Goal: Task Accomplishment & Management: Complete application form

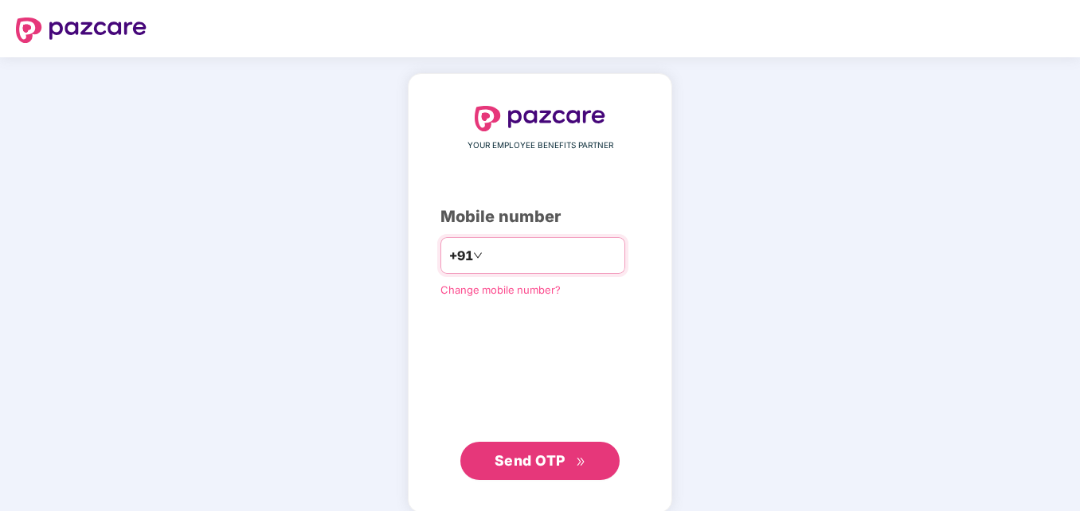
click at [486, 253] on input "number" at bounding box center [551, 255] width 131 height 25
click at [486, 253] on input "**********" at bounding box center [551, 255] width 131 height 25
type input "**********"
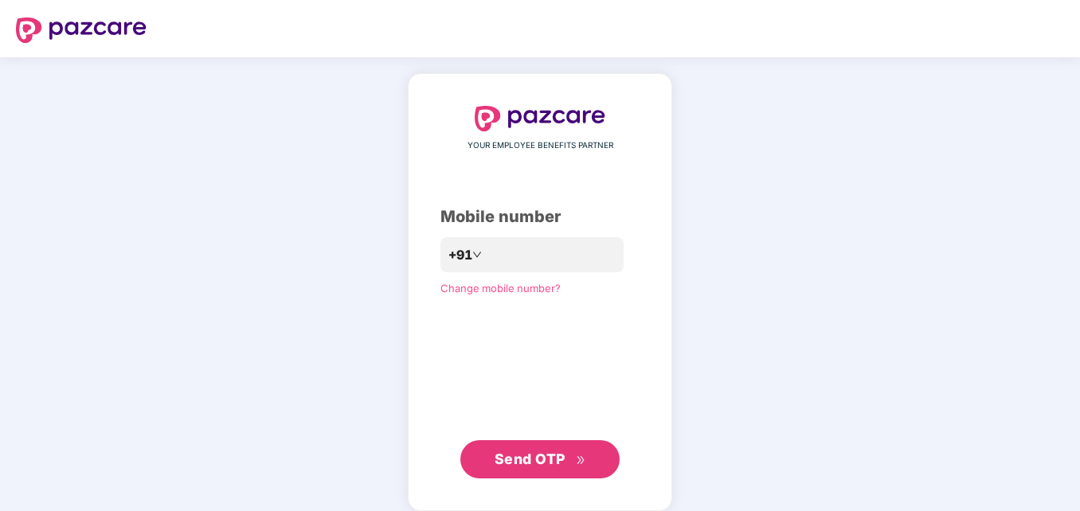
click at [527, 470] on span "Send OTP" at bounding box center [541, 459] width 92 height 22
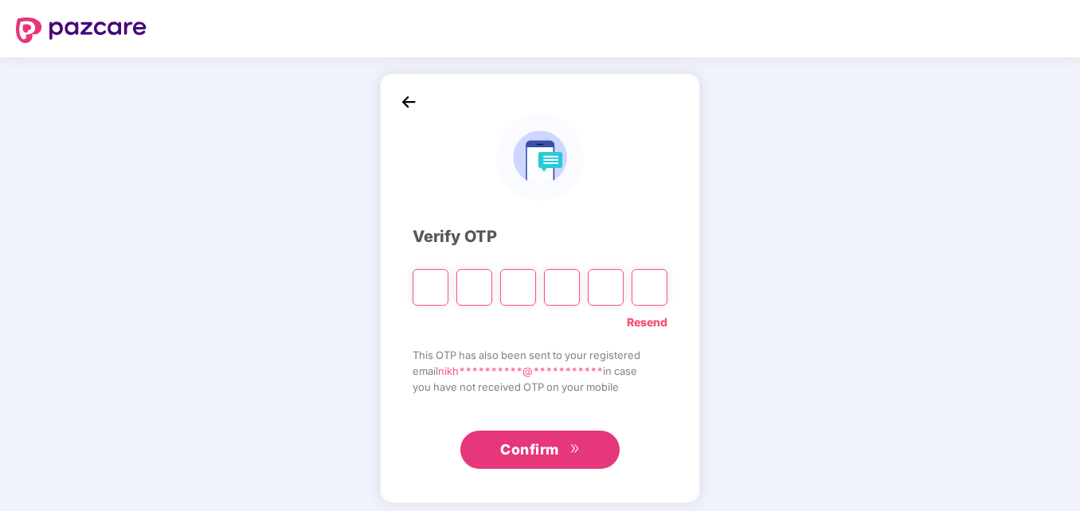
type input "*"
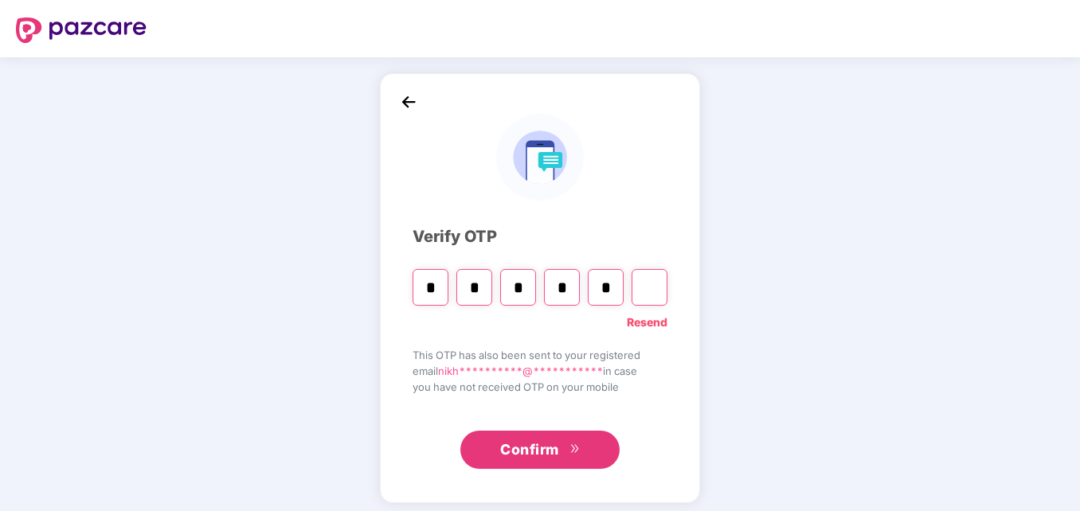
type input "*"
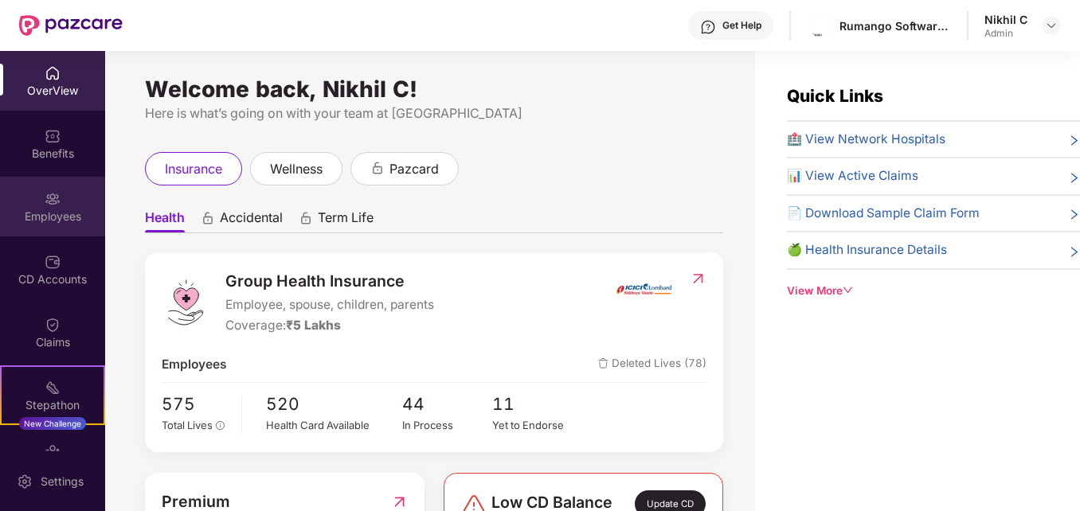
click at [45, 206] on img at bounding box center [53, 199] width 16 height 16
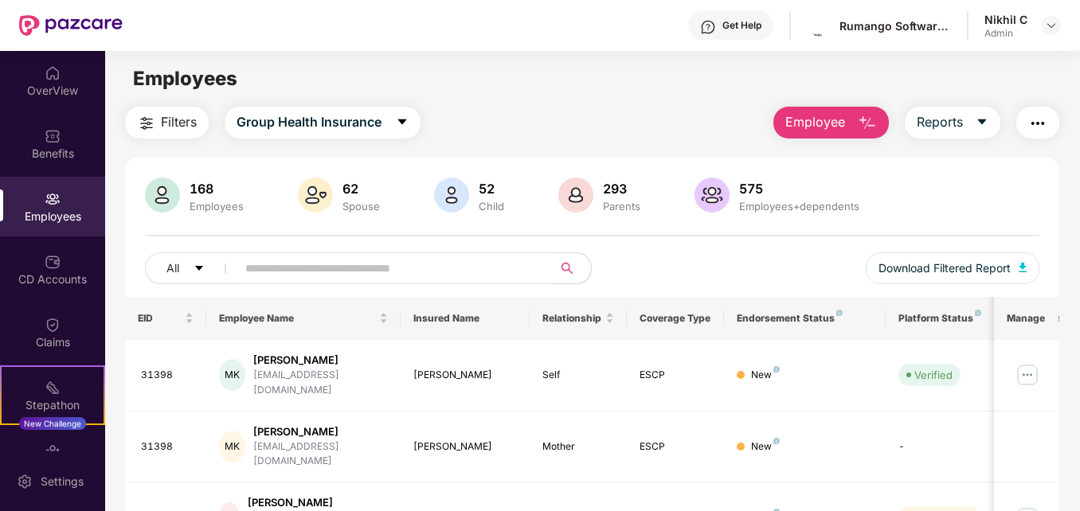
click at [862, 112] on button "Employee" at bounding box center [831, 123] width 116 height 32
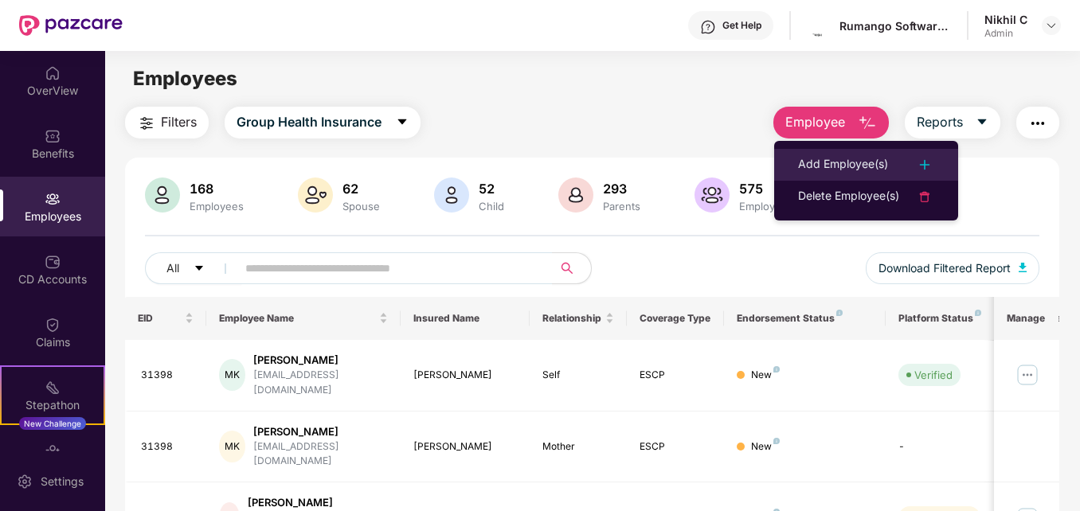
click at [928, 162] on img at bounding box center [924, 164] width 19 height 19
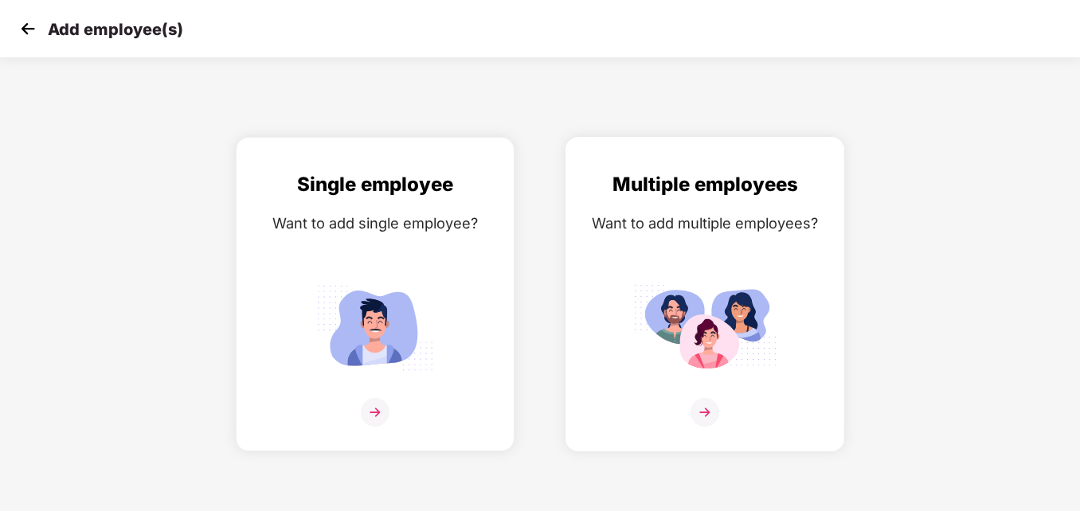
click at [706, 282] on img at bounding box center [704, 328] width 143 height 100
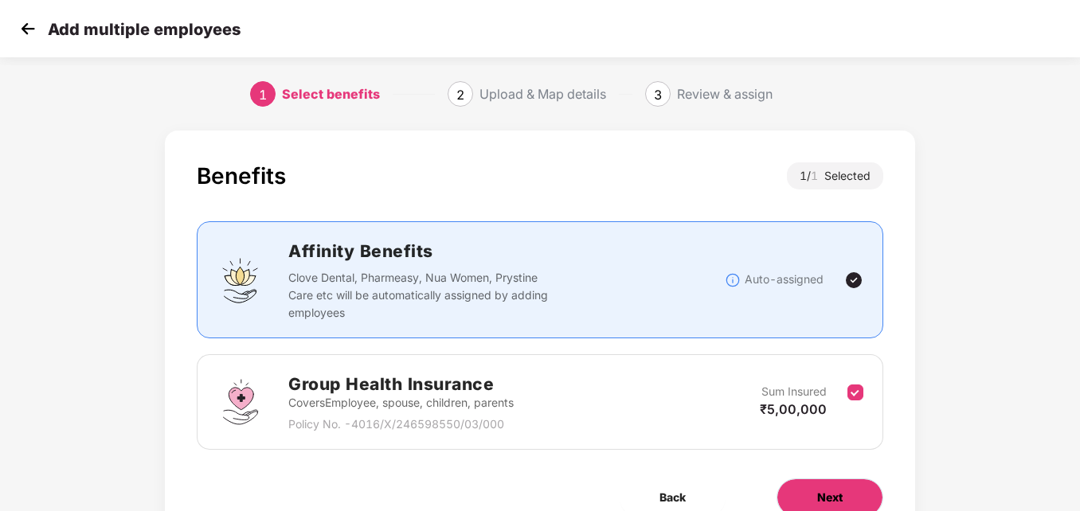
click at [833, 500] on span "Next" at bounding box center [829, 498] width 25 height 18
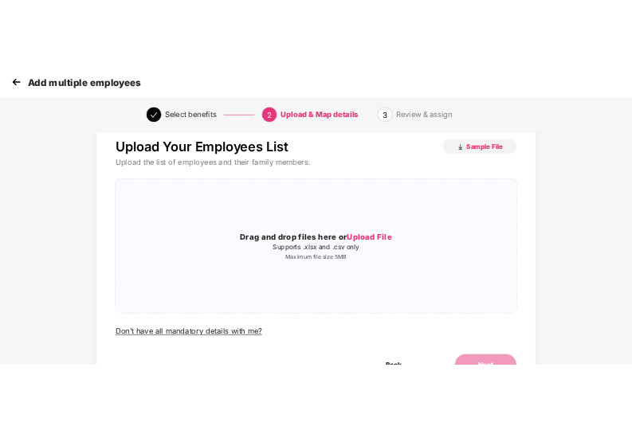
scroll to position [37, 0]
